Goal: Transaction & Acquisition: Purchase product/service

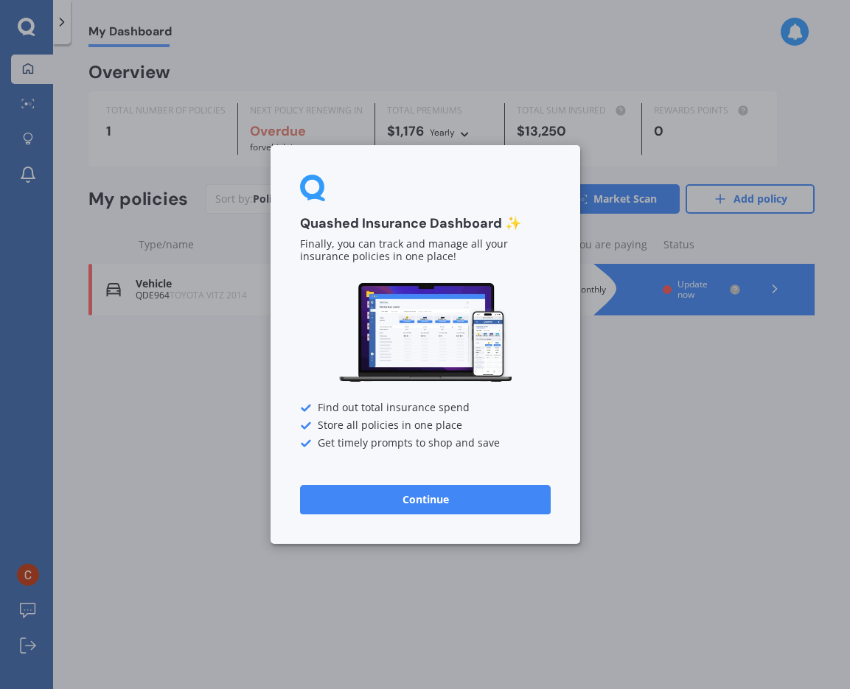
click at [400, 495] on button "Continue" at bounding box center [425, 499] width 251 height 29
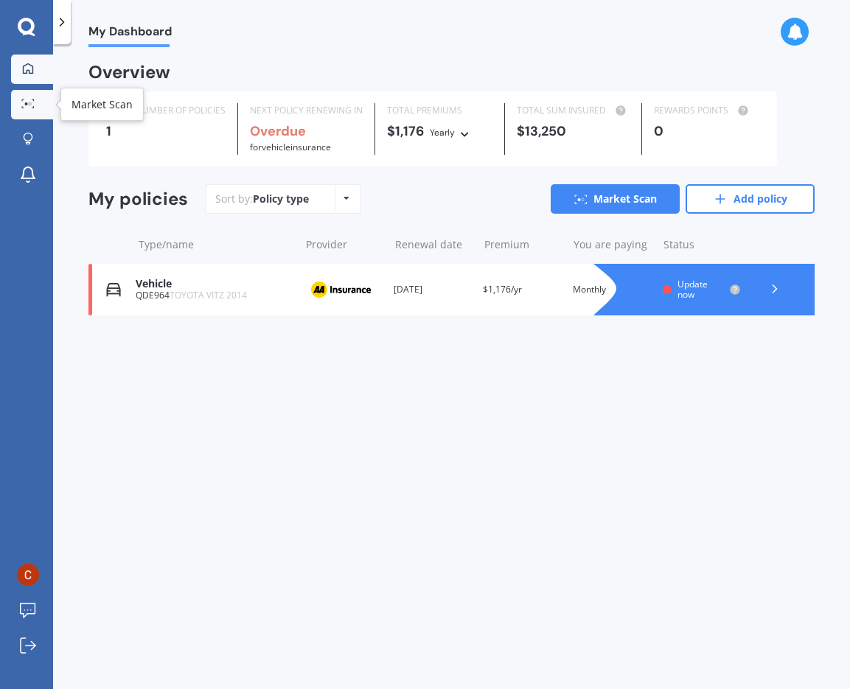
click at [27, 102] on icon at bounding box center [27, 104] width 13 height 10
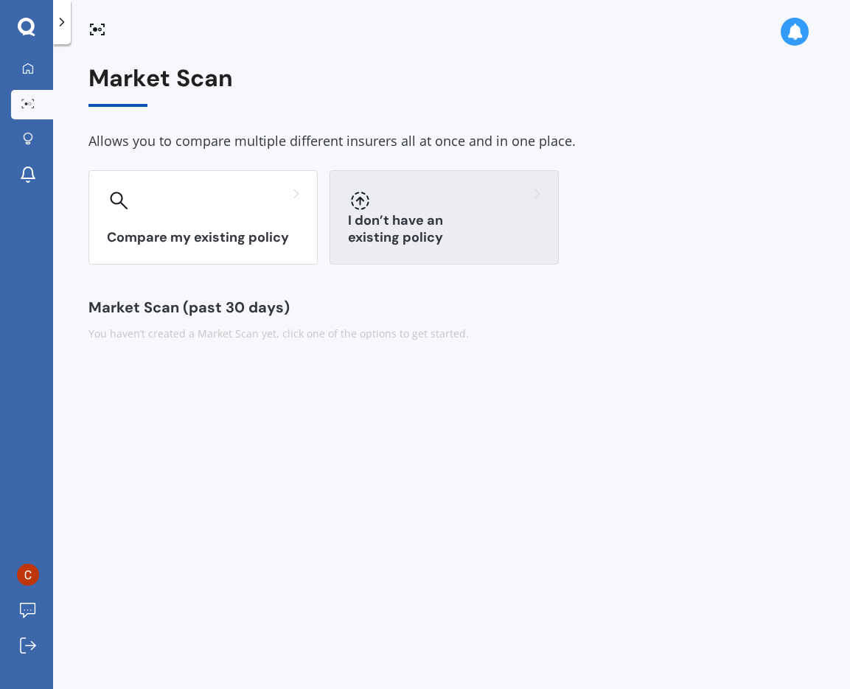
click at [455, 198] on div at bounding box center [444, 201] width 192 height 24
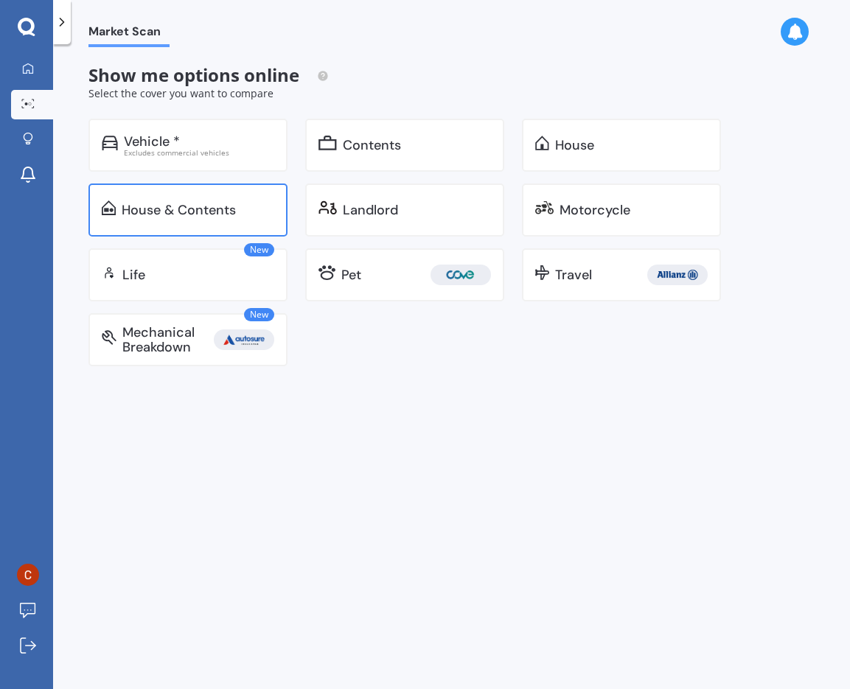
click at [199, 203] on div "House & Contents" at bounding box center [179, 210] width 114 height 15
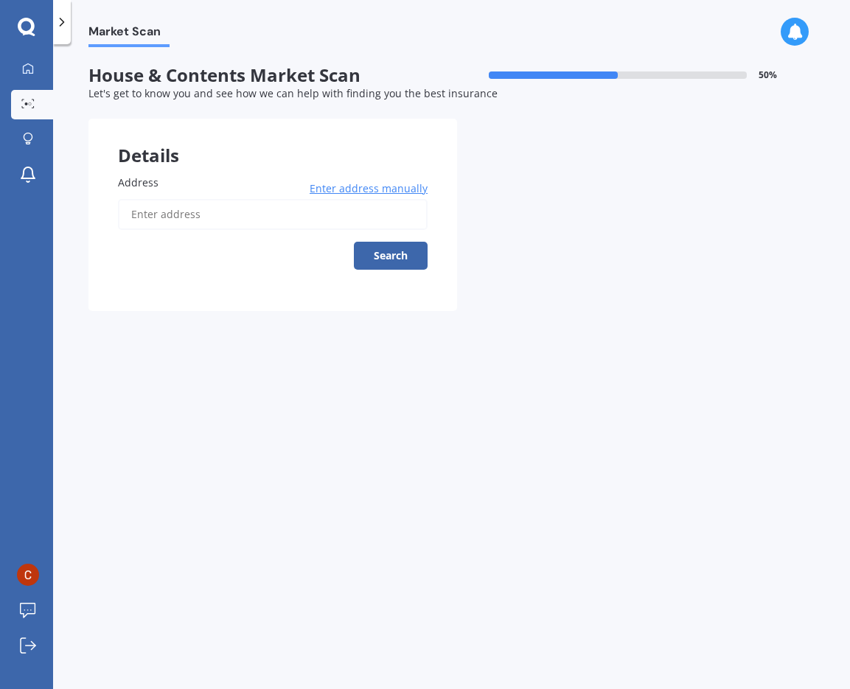
click at [211, 219] on input "Address" at bounding box center [273, 214] width 310 height 31
type input "[STREET_ADDRESS]"
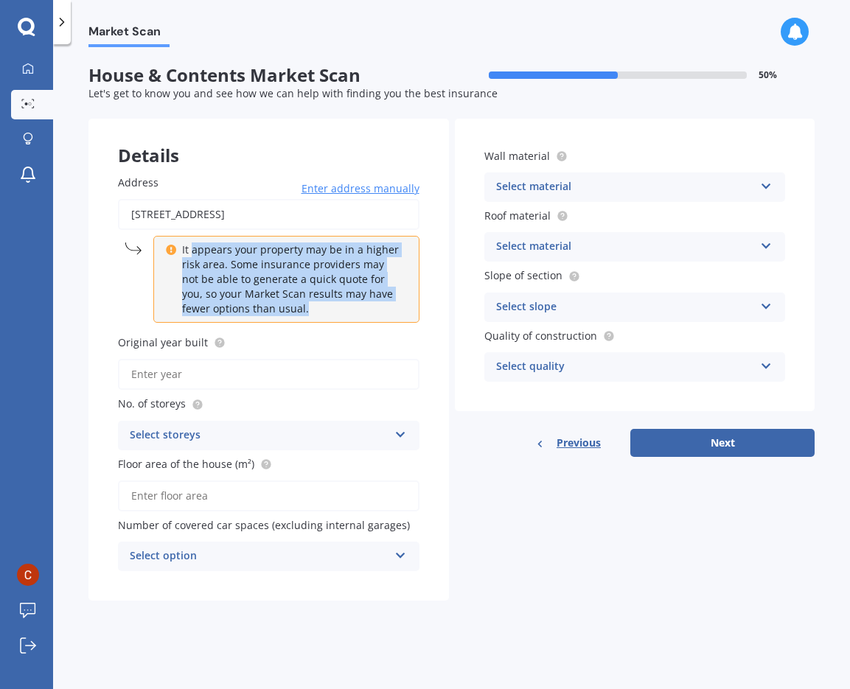
drag, startPoint x: 192, startPoint y: 254, endPoint x: 307, endPoint y: 311, distance: 127.9
click at [307, 311] on p "It appears your property may be in a higher risk area. Some insurance providers…" at bounding box center [291, 280] width 219 height 74
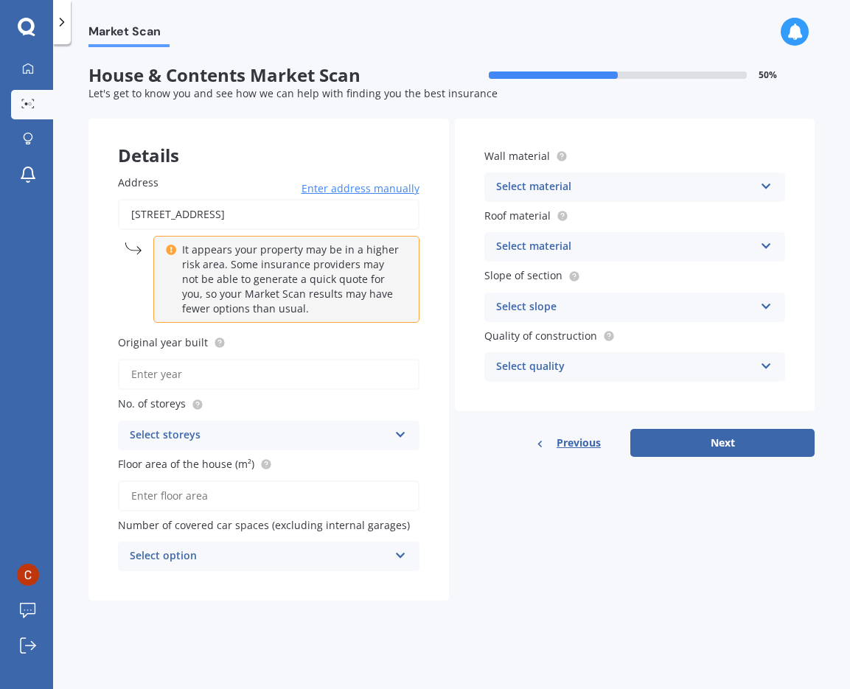
click at [307, 311] on p "It appears your property may be in a higher risk area. Some insurance providers…" at bounding box center [291, 280] width 219 height 74
click at [195, 377] on input "Original year built" at bounding box center [269, 374] width 302 height 31
type input "2023"
click at [370, 431] on div "Select storeys" at bounding box center [259, 436] width 259 height 18
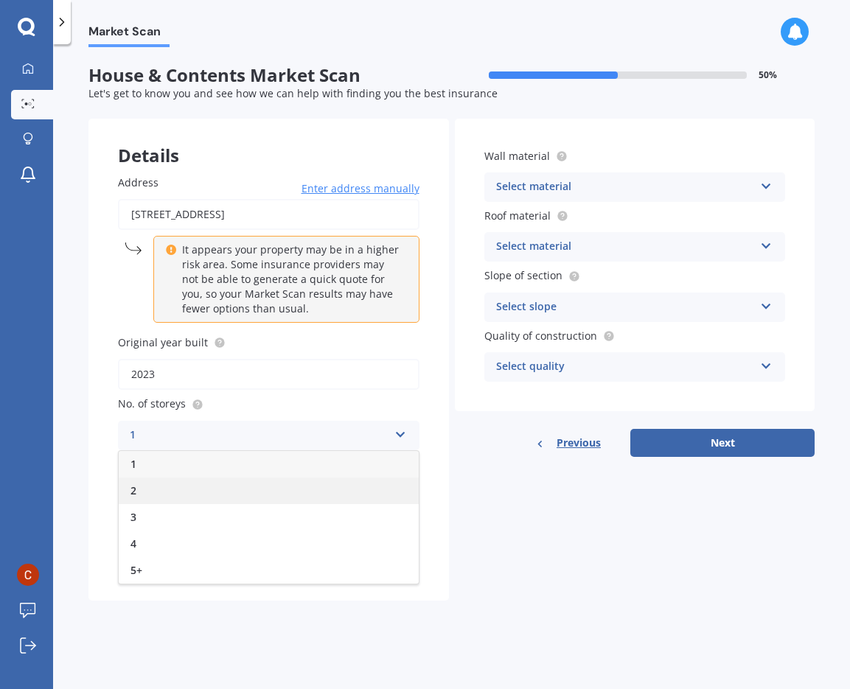
click at [212, 489] on div "2" at bounding box center [269, 491] width 300 height 27
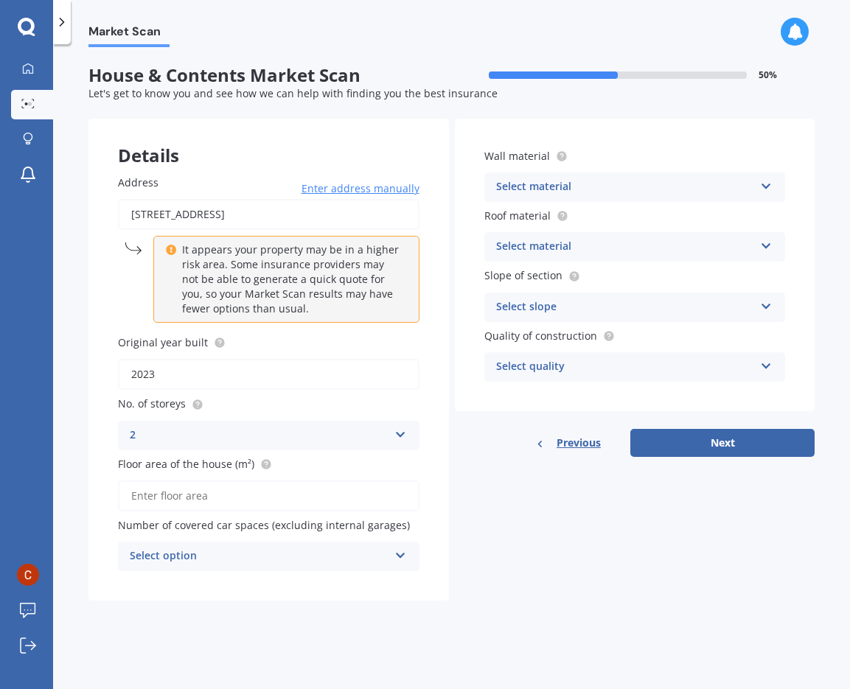
click at [195, 500] on input "Floor area of the house (m²)" at bounding box center [269, 496] width 302 height 31
type input "67"
click at [394, 562] on div "Select option 0 1 2 3 4 5+" at bounding box center [269, 556] width 302 height 29
click at [163, 396] on div "0" at bounding box center [269, 395] width 300 height 27
click at [604, 187] on div "Select material" at bounding box center [625, 187] width 259 height 18
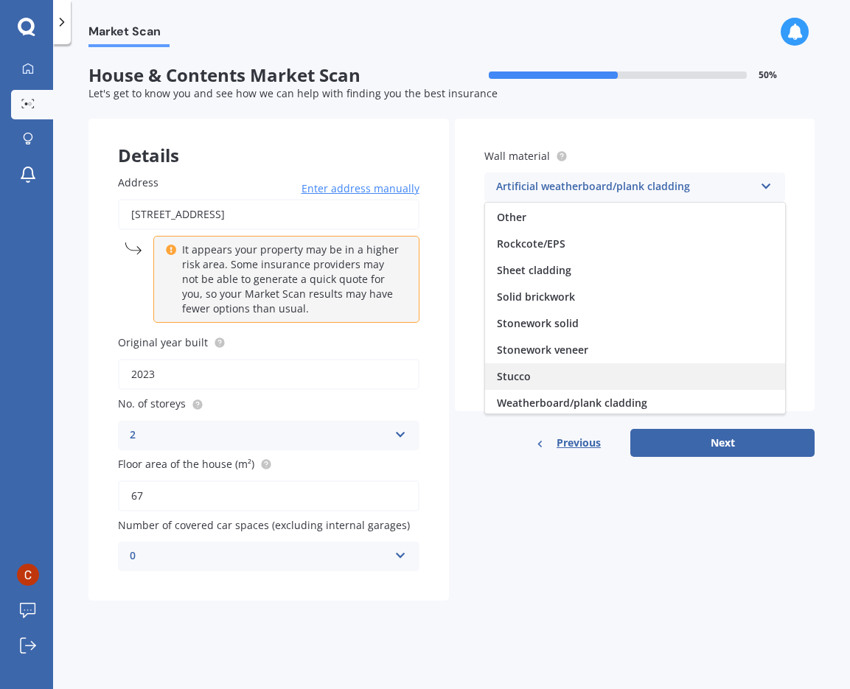
scroll to position [134, 0]
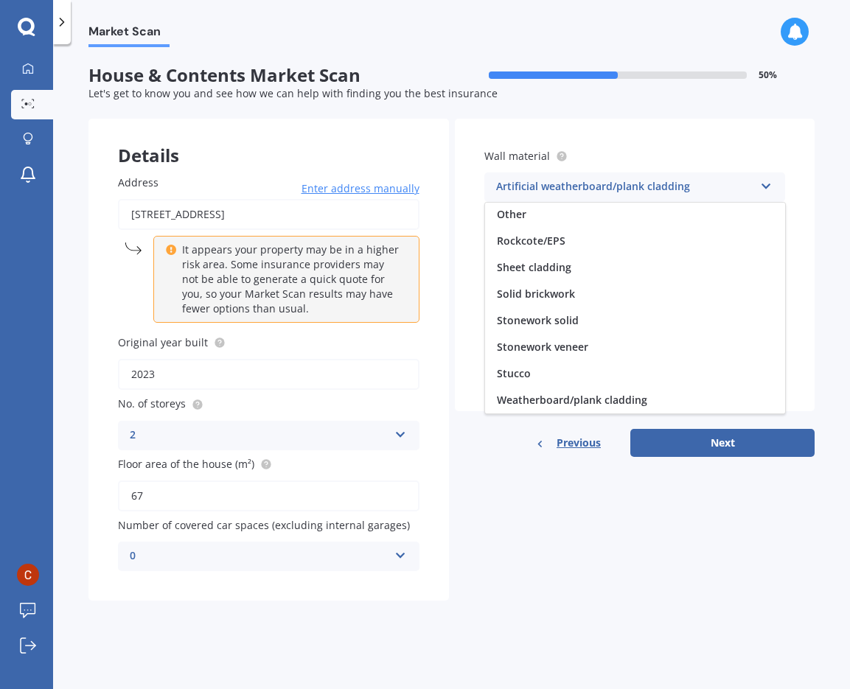
click at [815, 222] on div "Market Scan House & Contents Market Scan 50 % Let's get to know you and see how…" at bounding box center [451, 369] width 797 height 645
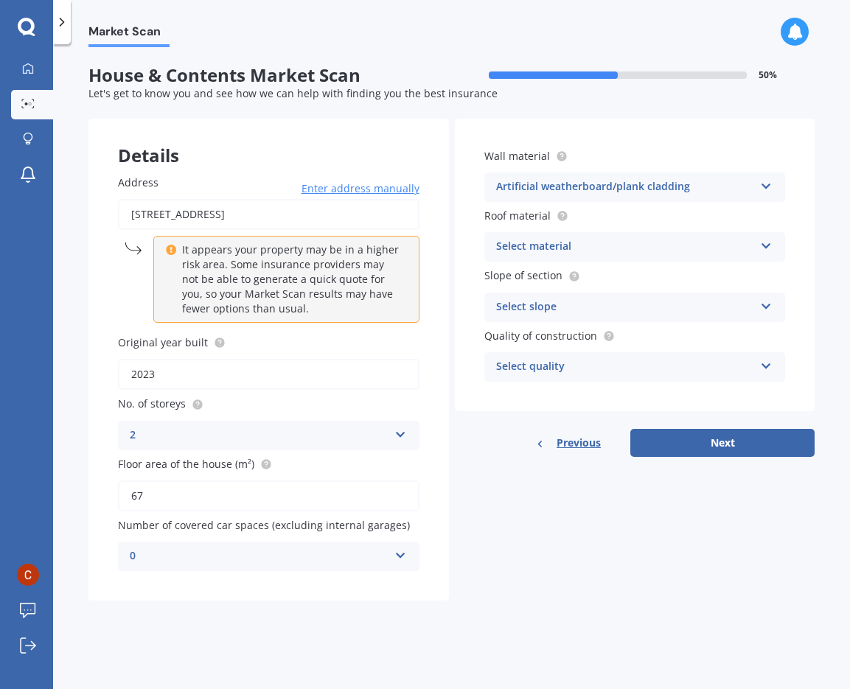
click at [722, 186] on div "Artificial weatherboard/plank cladding" at bounding box center [625, 187] width 259 height 18
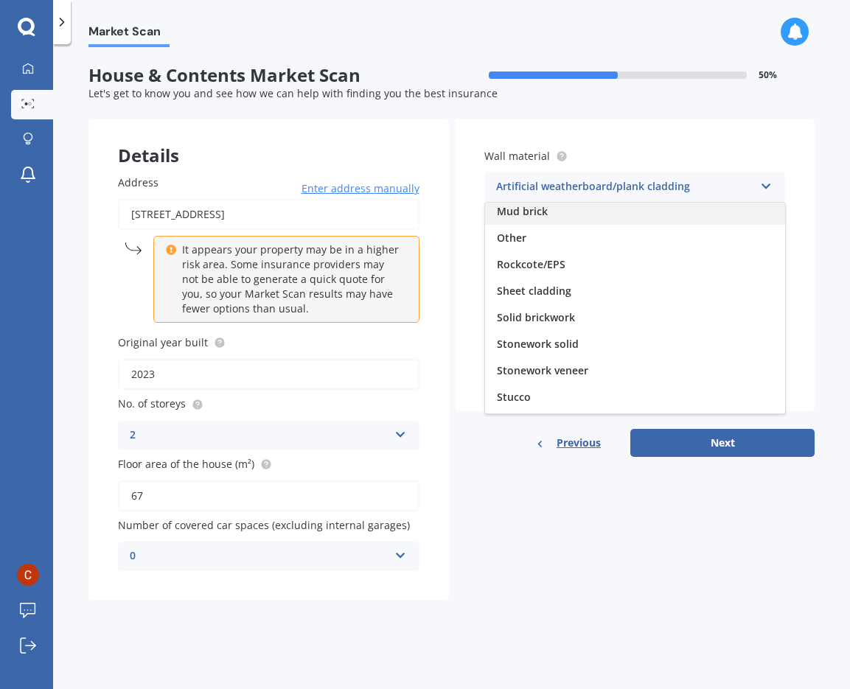
scroll to position [116, 0]
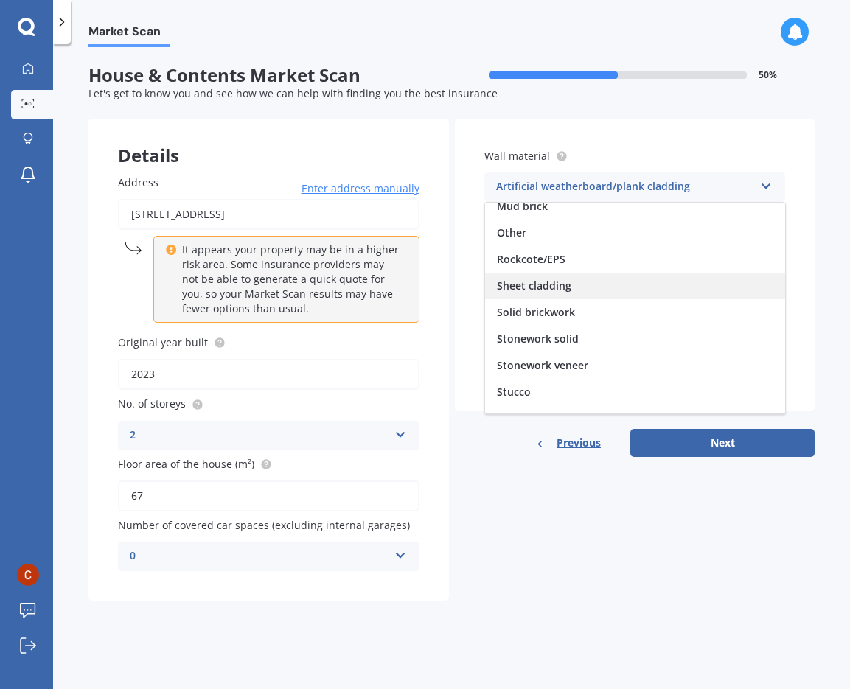
click at [587, 285] on div "Sheet cladding" at bounding box center [635, 286] width 300 height 27
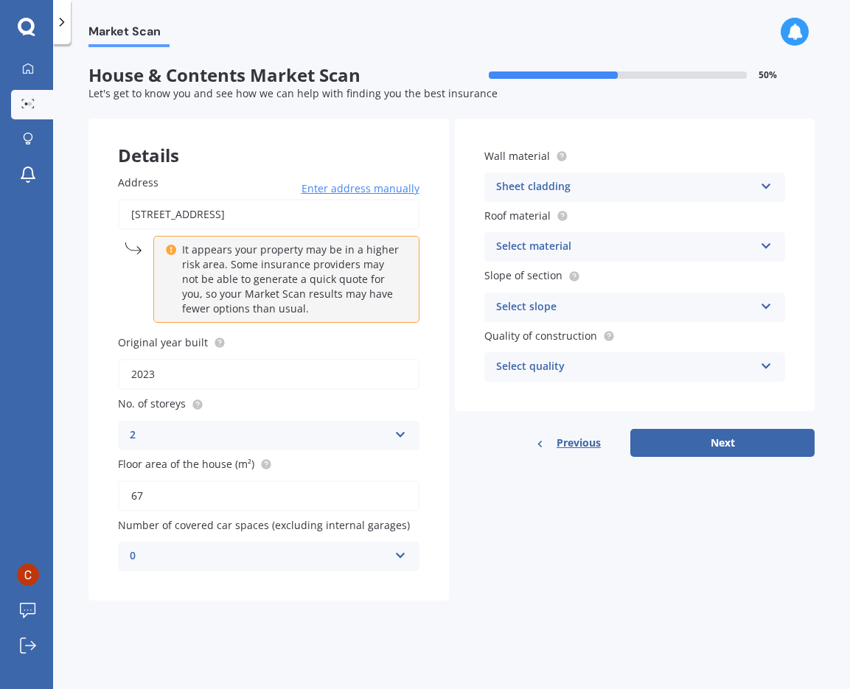
click at [607, 241] on div "Select material" at bounding box center [625, 247] width 259 height 18
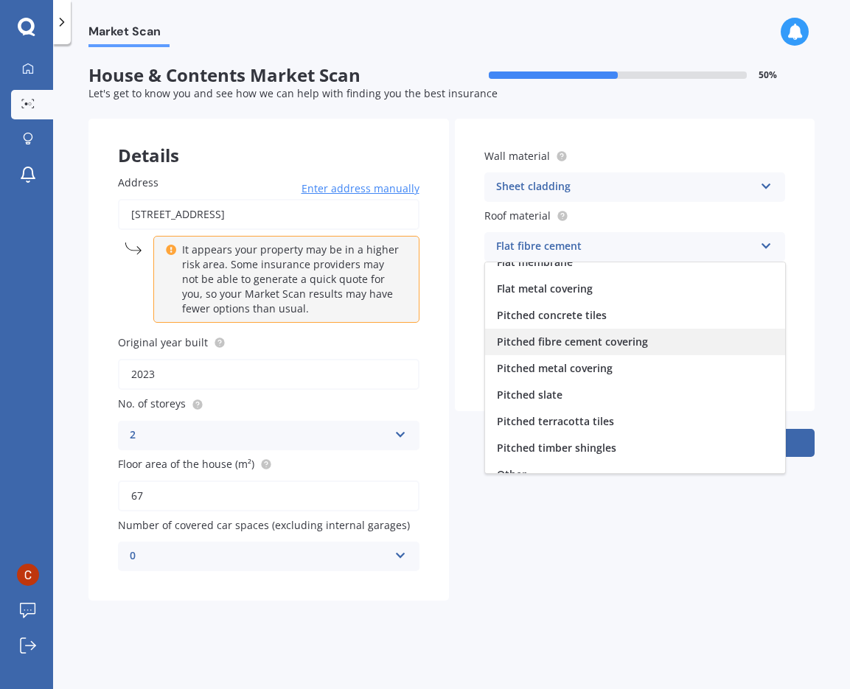
scroll to position [55, 0]
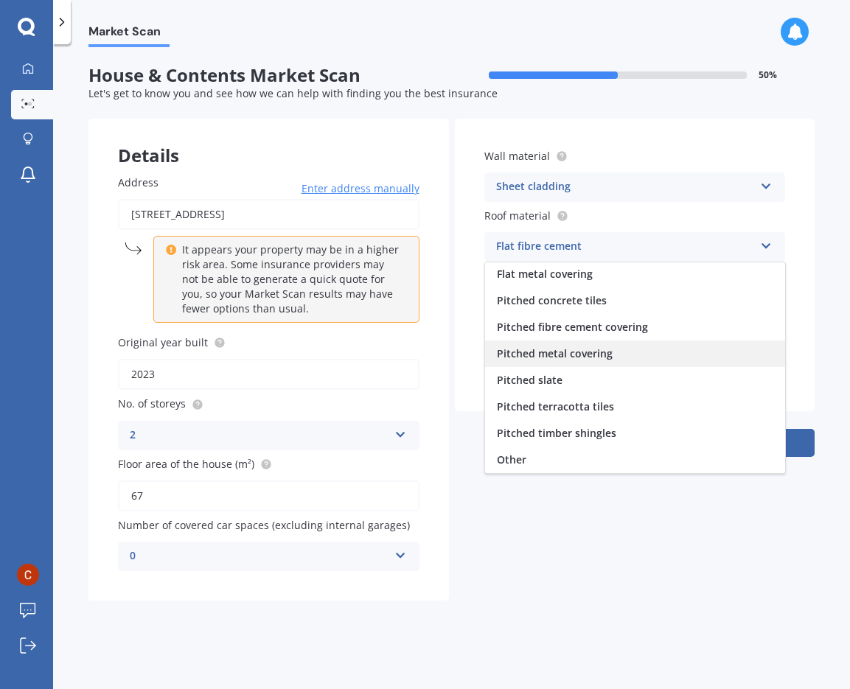
click at [636, 354] on div "Pitched metal covering" at bounding box center [635, 354] width 300 height 27
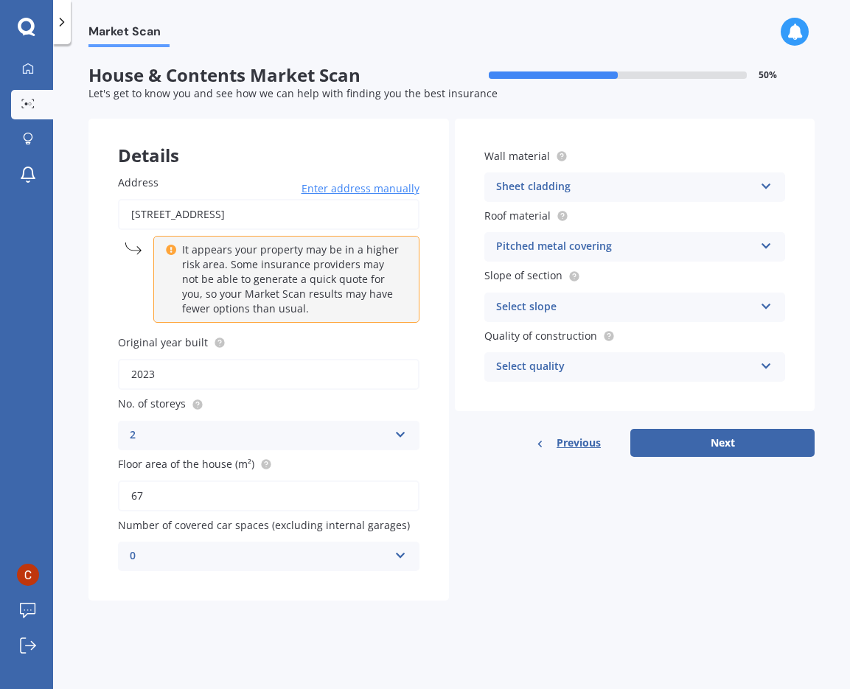
click at [655, 307] on div "Select slope" at bounding box center [625, 308] width 259 height 18
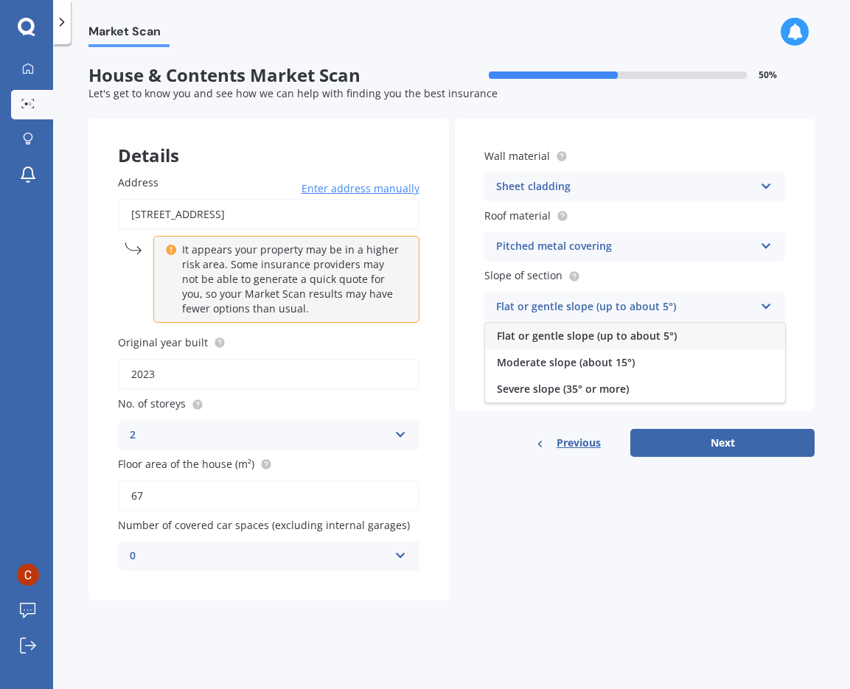
click at [574, 340] on span "Flat or gentle slope (up to about 5°)" at bounding box center [587, 336] width 180 height 14
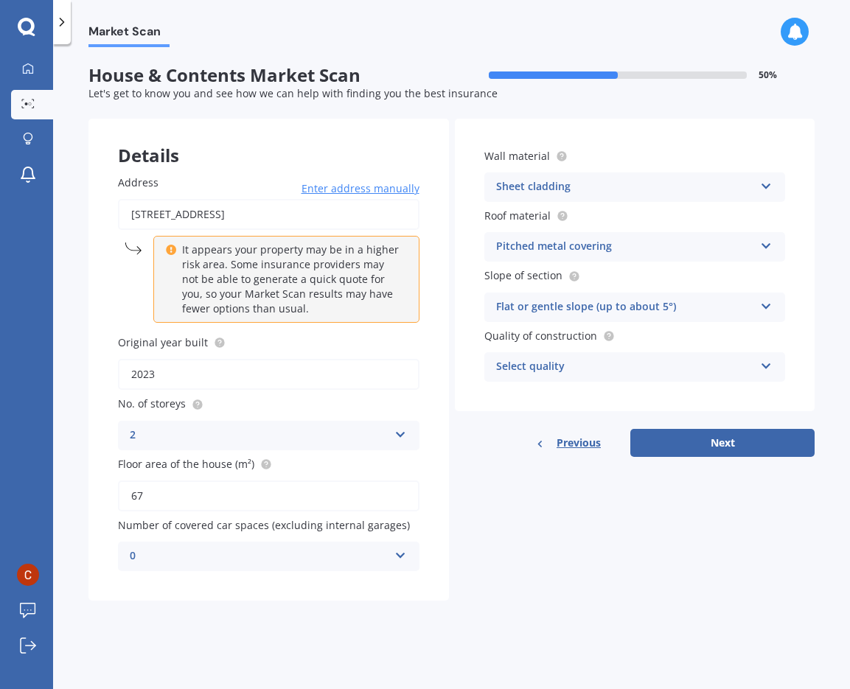
click at [605, 371] on div "Select quality" at bounding box center [625, 367] width 259 height 18
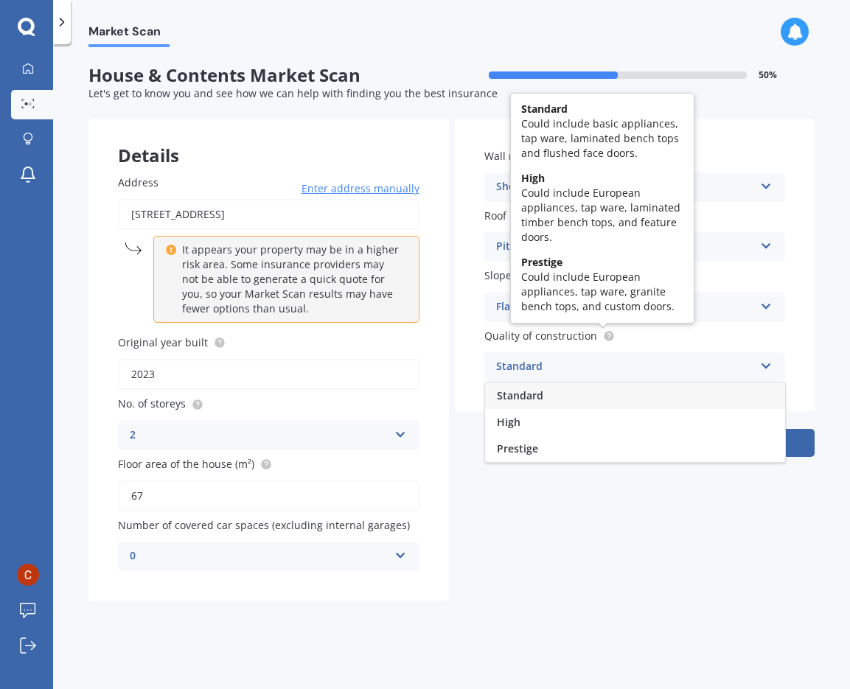
click at [607, 335] on icon at bounding box center [608, 334] width 3 height 3
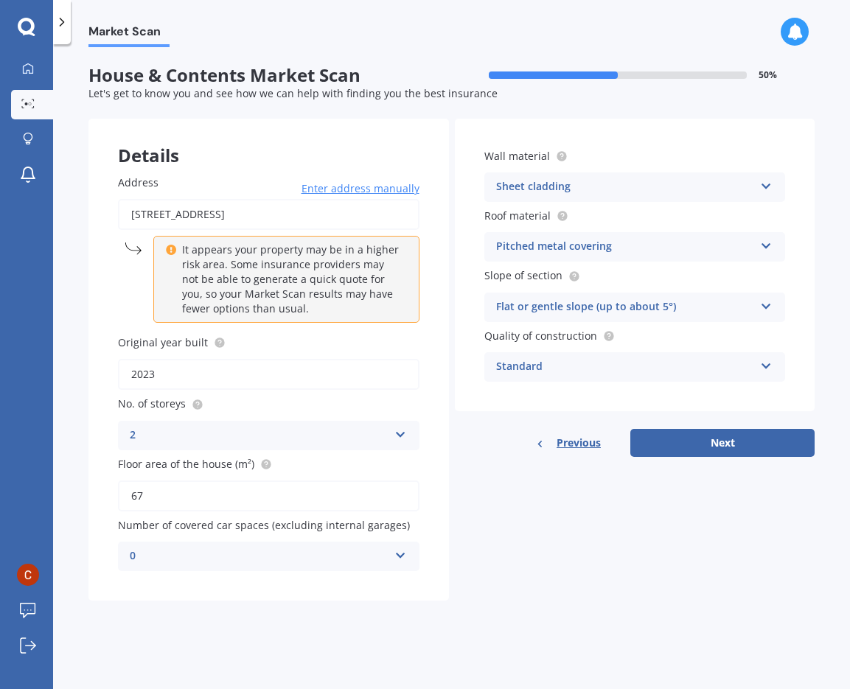
click at [588, 370] on div "Standard" at bounding box center [625, 367] width 259 height 18
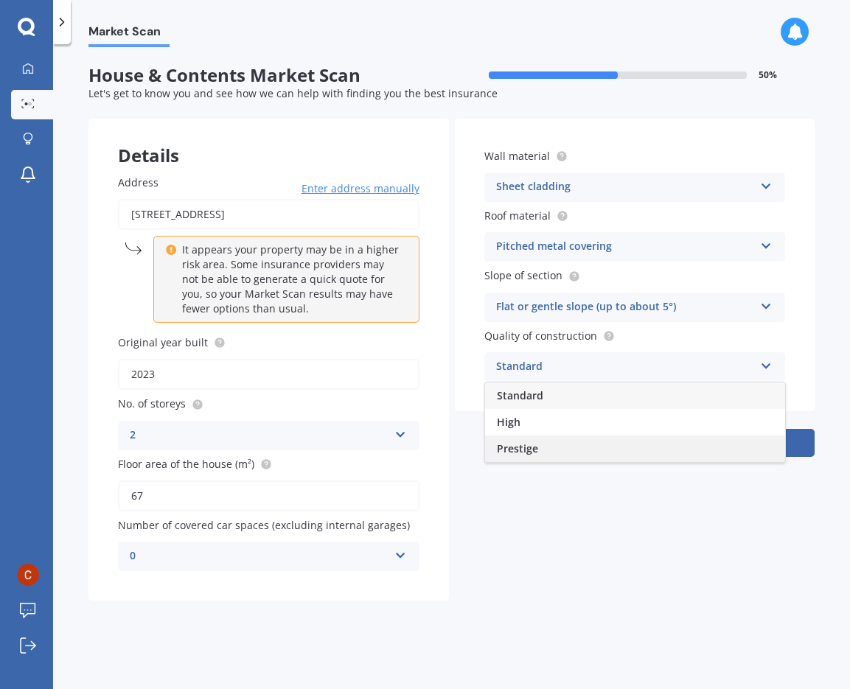
click at [532, 455] on span "Prestige" at bounding box center [517, 449] width 41 height 14
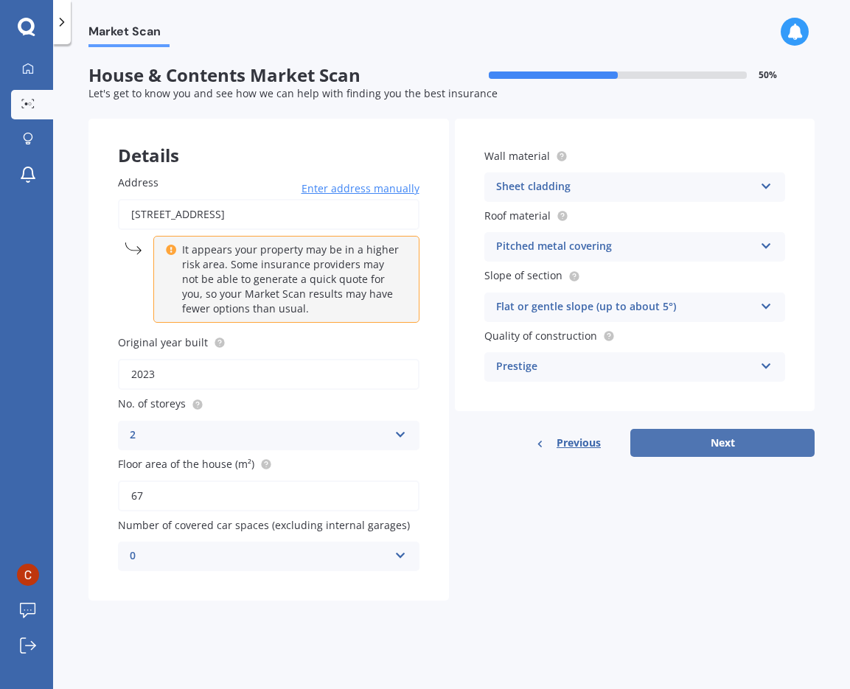
click at [732, 446] on button "Next" at bounding box center [722, 443] width 184 height 28
select select "06"
select select "01"
select select "1994"
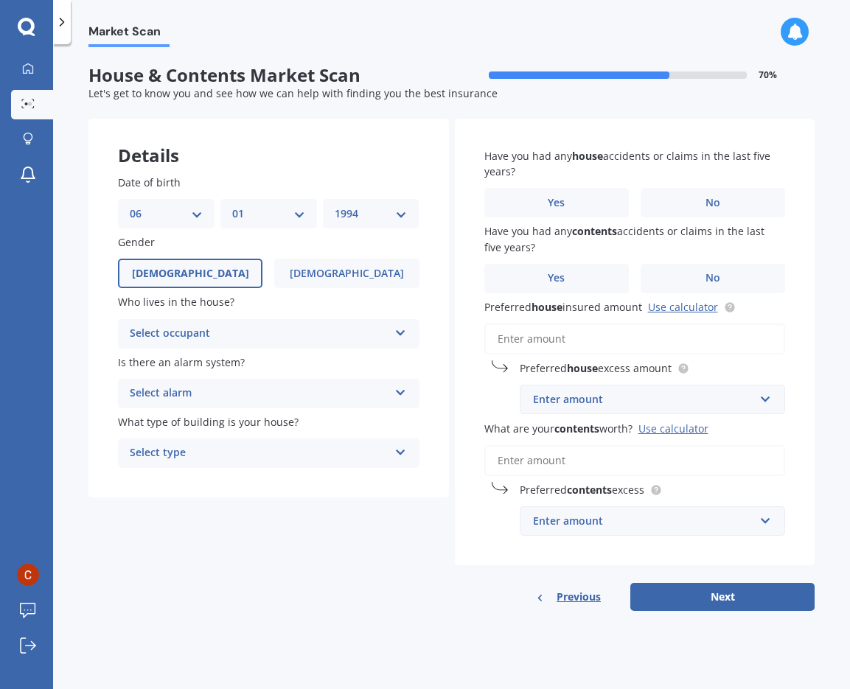
click at [355, 338] on div "Select occupant" at bounding box center [259, 334] width 259 height 18
click at [286, 366] on div "Owner" at bounding box center [269, 362] width 300 height 27
click at [323, 399] on div "Select alarm" at bounding box center [259, 394] width 259 height 18
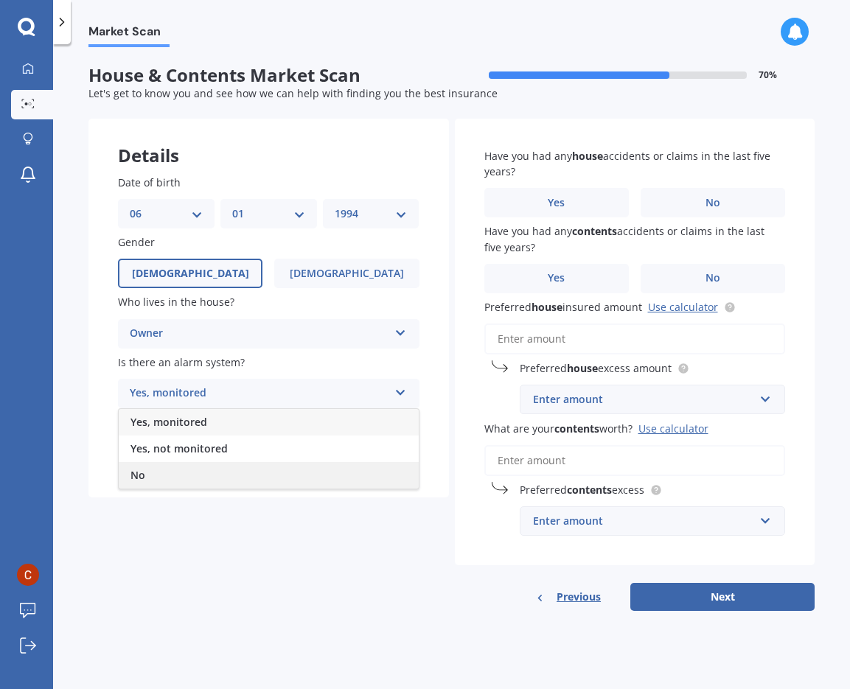
click at [248, 468] on div "No" at bounding box center [269, 475] width 300 height 27
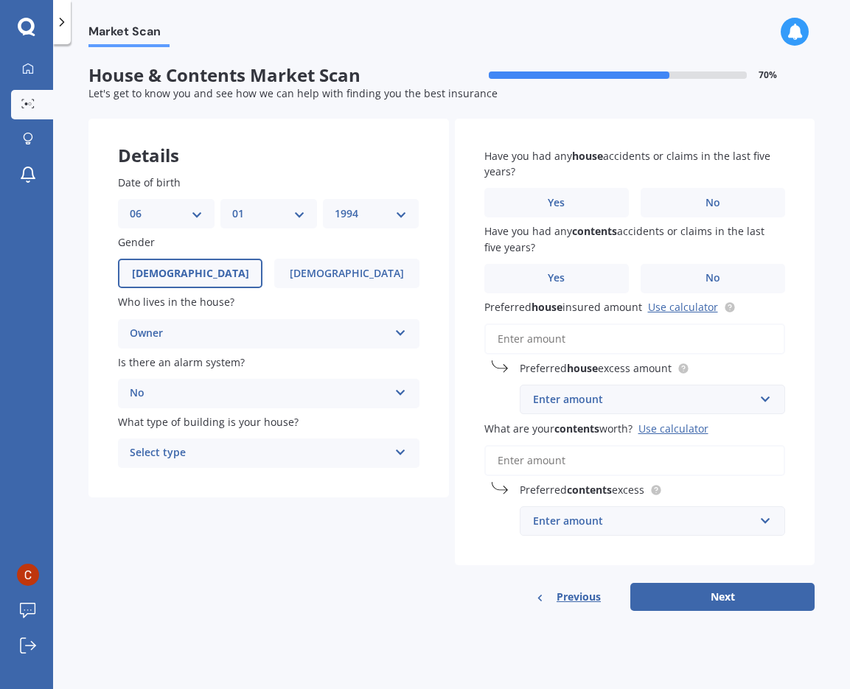
click at [382, 452] on div "Select type" at bounding box center [259, 454] width 259 height 18
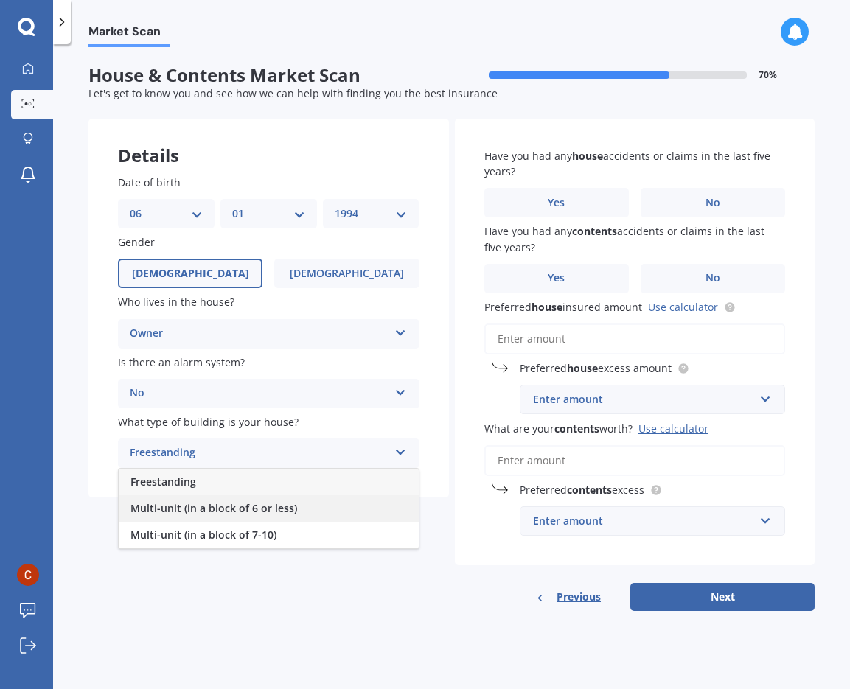
click at [324, 507] on div "Multi-unit (in a block of 6 or less)" at bounding box center [269, 508] width 300 height 27
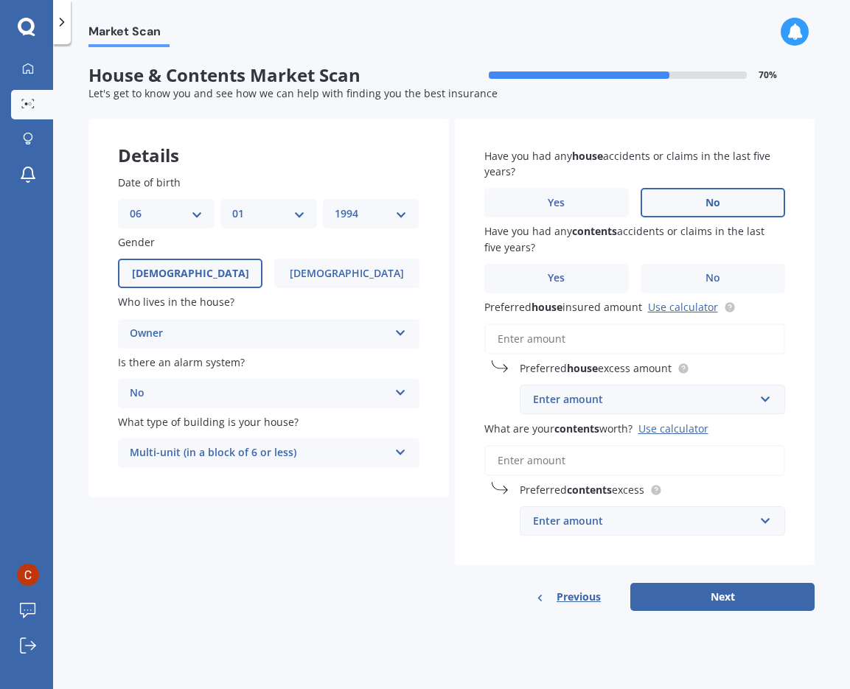
click at [691, 197] on label "No" at bounding box center [713, 202] width 144 height 29
click at [0, 0] on input "No" at bounding box center [0, 0] width 0 height 0
click at [679, 279] on label "No" at bounding box center [713, 278] width 144 height 29
click at [0, 0] on input "No" at bounding box center [0, 0] width 0 height 0
click at [566, 344] on input "Preferred house insured amount Use calculator" at bounding box center [635, 339] width 302 height 31
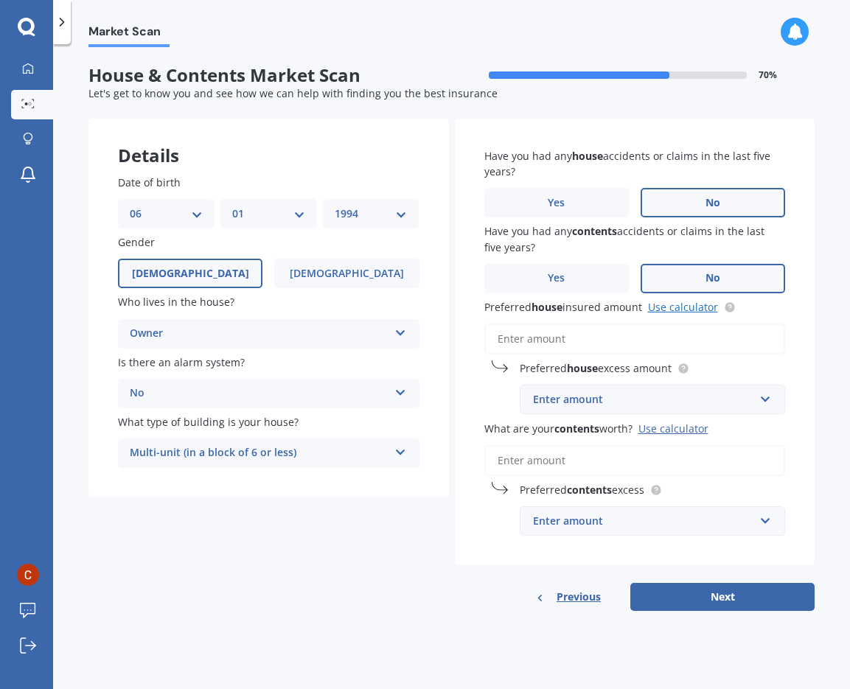
click at [684, 310] on link "Use calculator" at bounding box center [683, 307] width 70 height 14
click at [583, 345] on input "Preferred house insured amount Use calculator" at bounding box center [635, 339] width 302 height 31
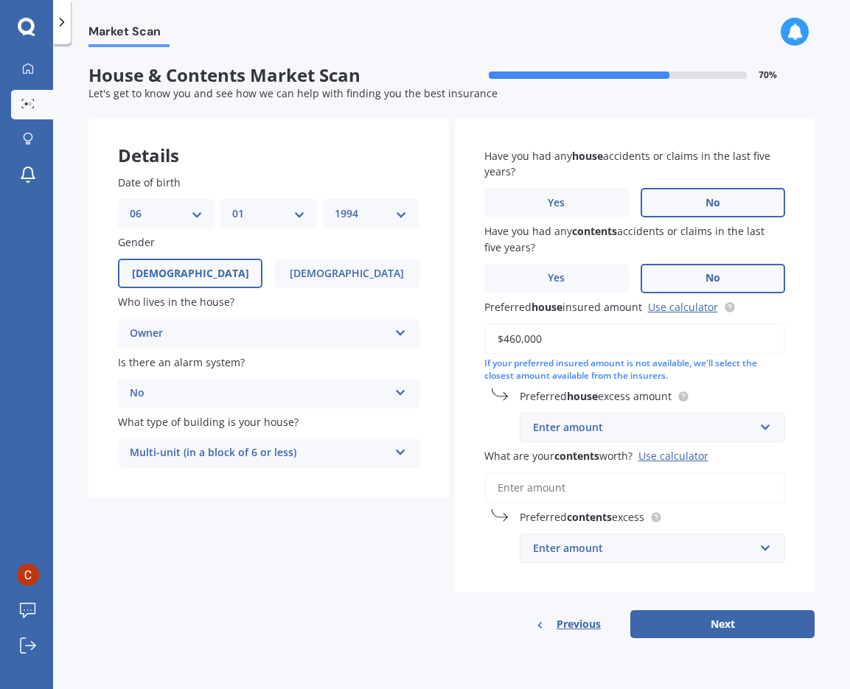
type input "$460,000"
click at [788, 366] on div "Have you had any house accidents or claims in the last five years? Yes No Have …" at bounding box center [635, 356] width 360 height 475
click at [764, 428] on input "text" at bounding box center [647, 428] width 253 height 28
click at [790, 392] on div "Have you had any house accidents or claims in the last five years? Yes No Have …" at bounding box center [635, 356] width 360 height 475
click at [769, 428] on input "text" at bounding box center [647, 428] width 253 height 28
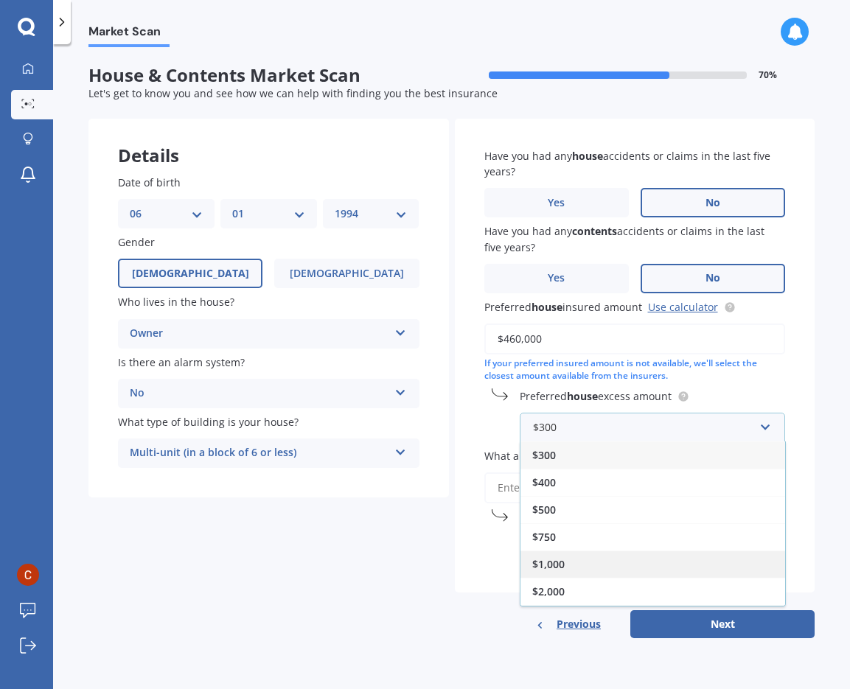
click at [609, 568] on div "$1,000" at bounding box center [652, 564] width 265 height 27
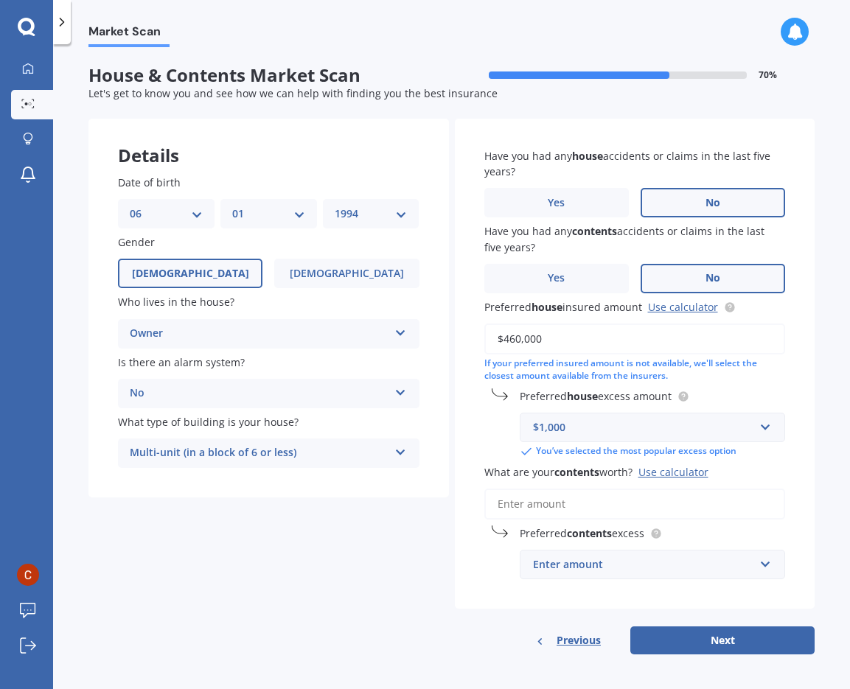
click at [801, 386] on div "Have you had any house accidents or claims in the last five years? Yes No Have …" at bounding box center [635, 364] width 360 height 491
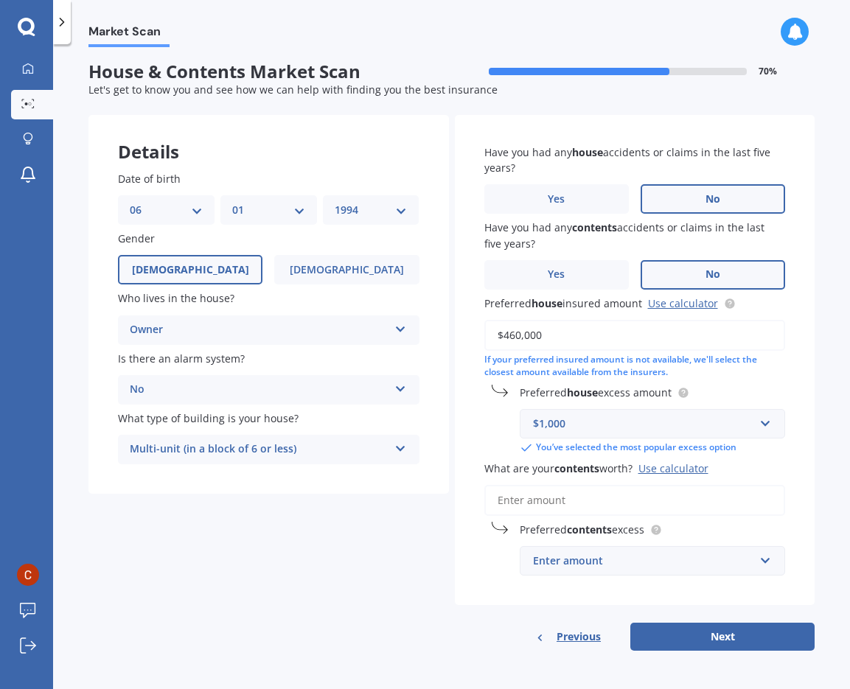
click at [672, 470] on div "Use calculator" at bounding box center [673, 468] width 70 height 14
click at [672, 485] on input "What are your contents worth? Use calculator" at bounding box center [635, 500] width 302 height 31
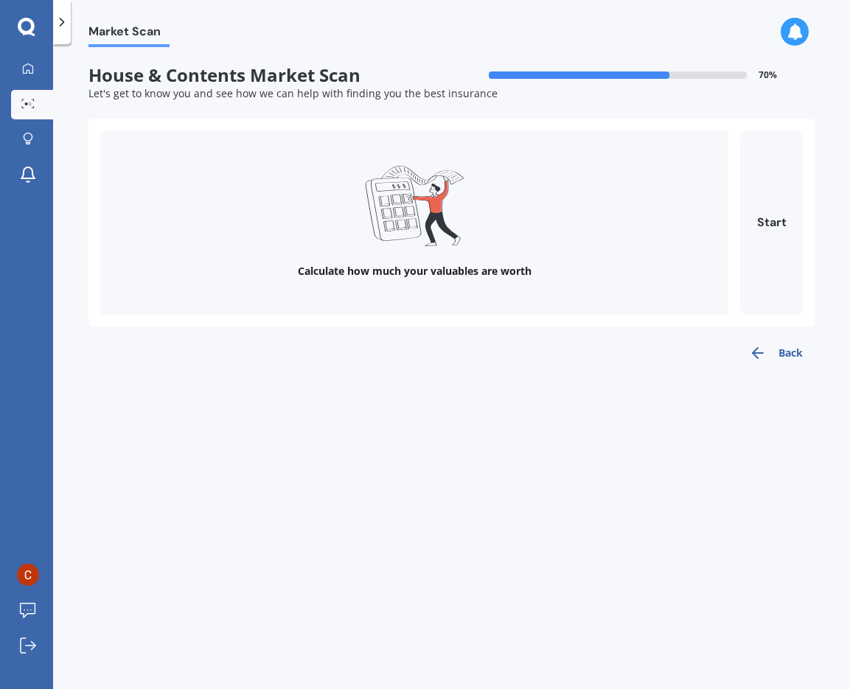
scroll to position [0, 0]
click at [777, 216] on button "Start" at bounding box center [771, 222] width 63 height 184
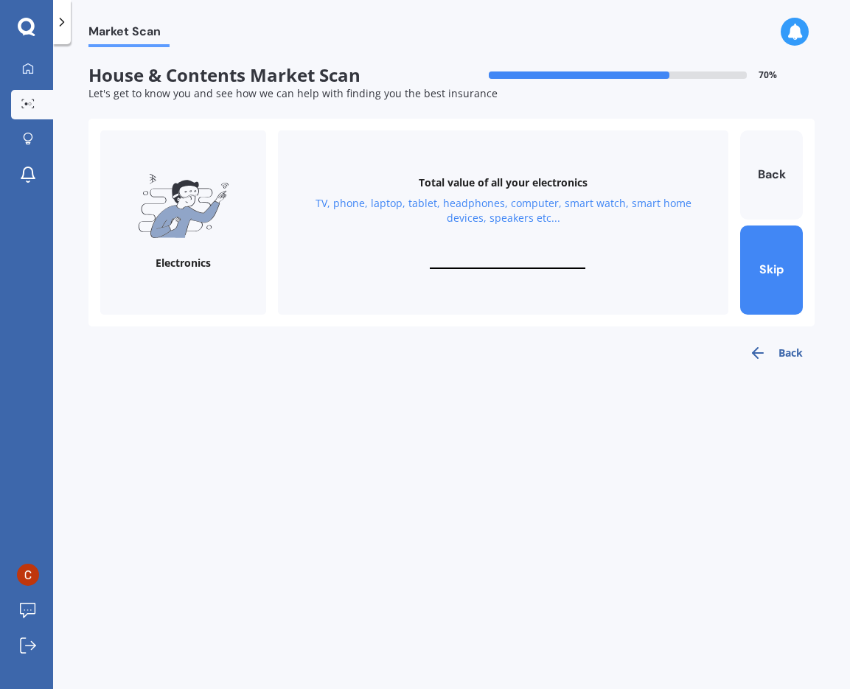
click at [516, 263] on input "text" at bounding box center [508, 262] width 156 height 14
click at [512, 262] on input "text" at bounding box center [508, 262] width 156 height 14
